Goal: Task Accomplishment & Management: Understand process/instructions

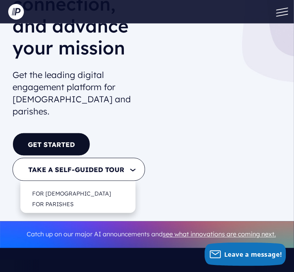
click at [55, 158] on button "TAKE A SELF-GUIDED TOUR" at bounding box center [79, 169] width 133 height 23
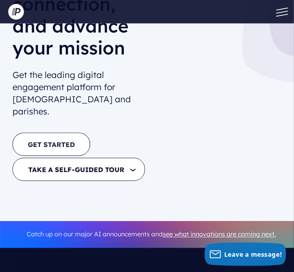
click at [46, 133] on link "GET STARTED" at bounding box center [52, 144] width 78 height 23
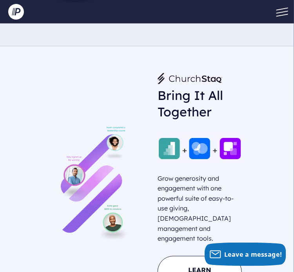
scroll to position [604, 0]
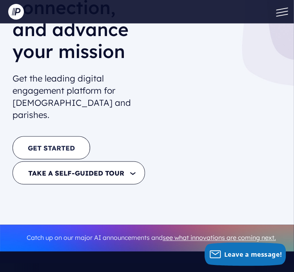
click at [61, 136] on link "GET STARTED" at bounding box center [52, 147] width 78 height 23
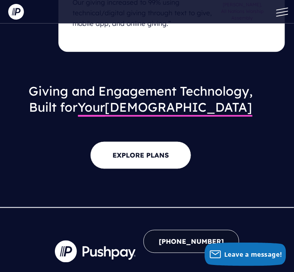
scroll to position [1015, 0]
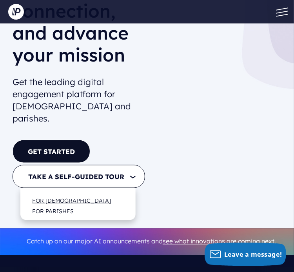
click at [63, 191] on link "FOR [DEMOGRAPHIC_DATA]" at bounding box center [71, 200] width 94 height 19
